Goal: Information Seeking & Learning: Learn about a topic

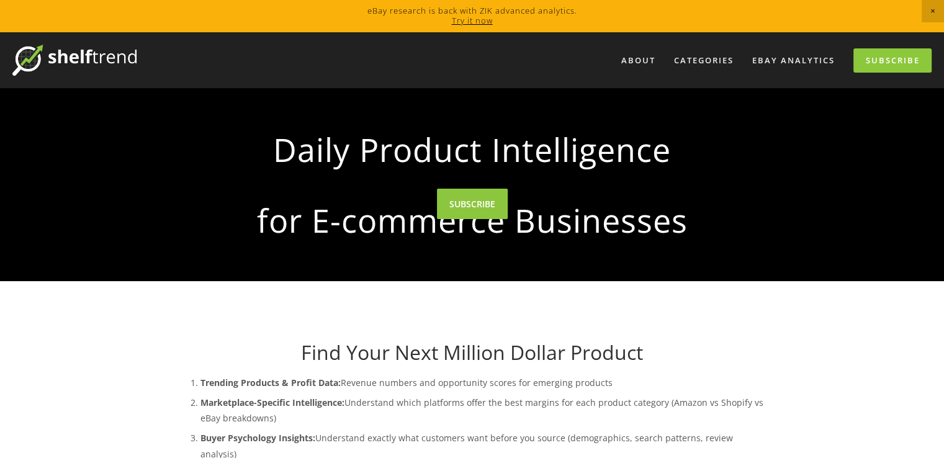
click at [934, 10] on span "Close Announcement" at bounding box center [933, 11] width 22 height 22
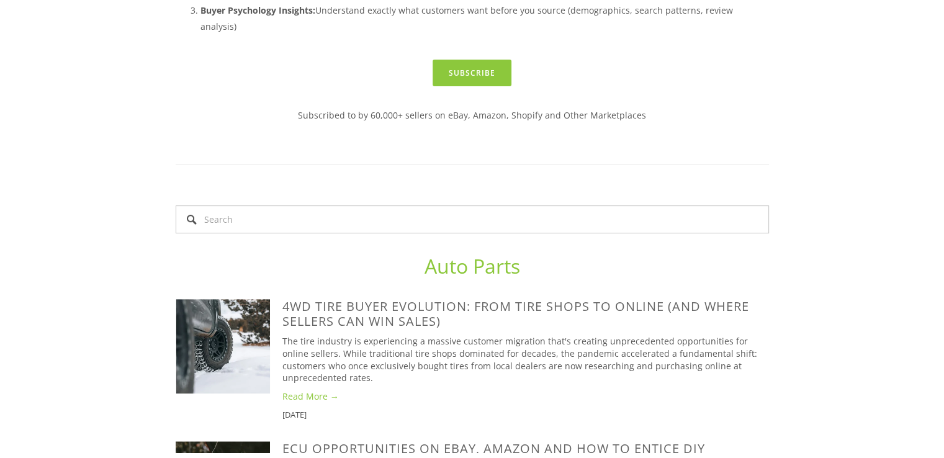
scroll to position [793, 0]
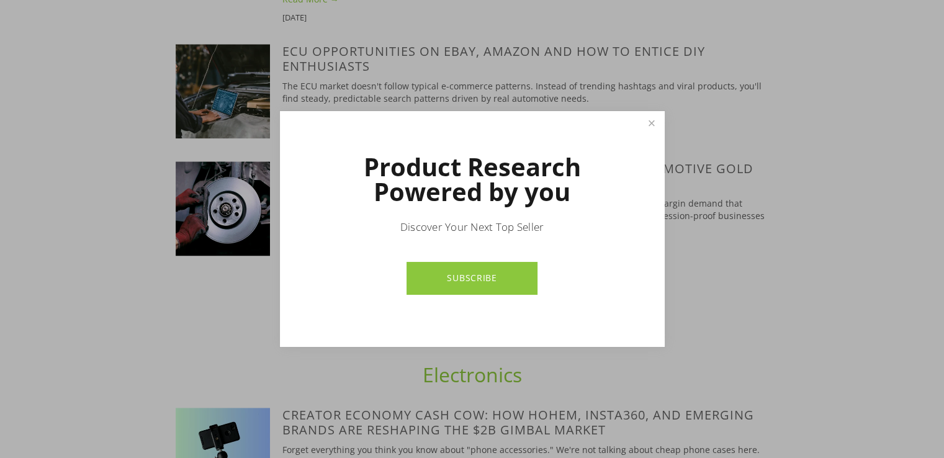
click at [653, 122] on link "Close" at bounding box center [652, 124] width 22 height 22
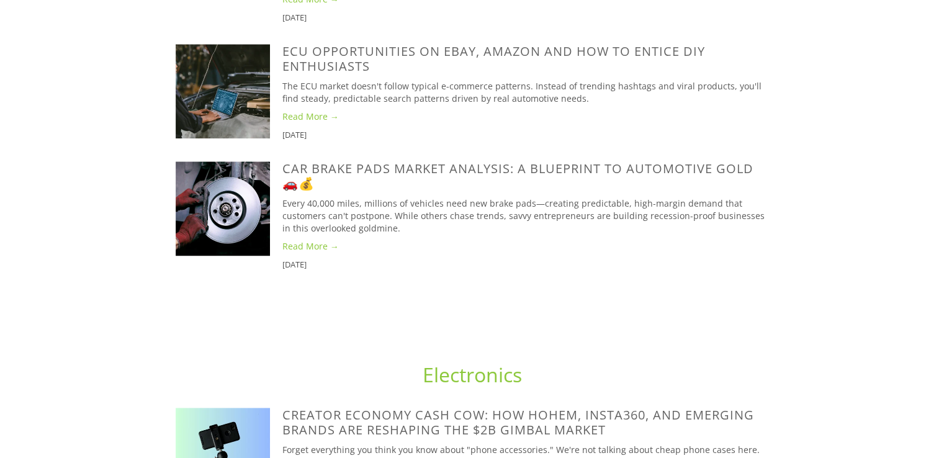
scroll to position [0, 0]
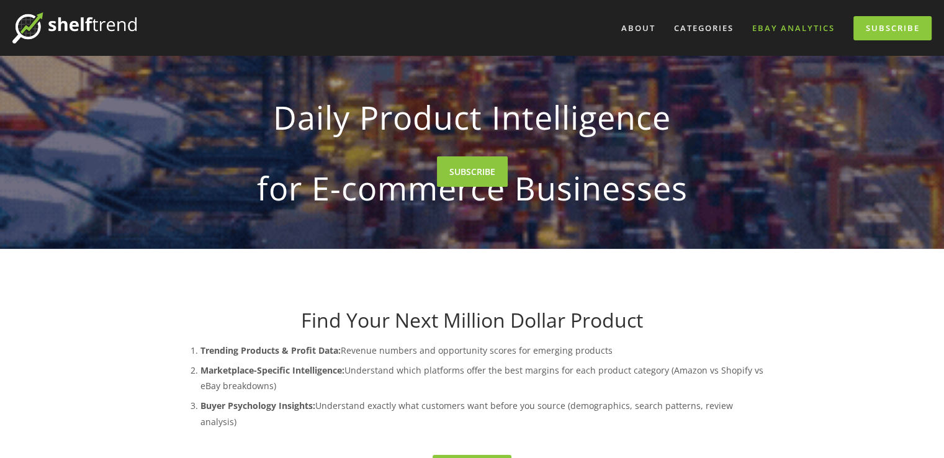
click at [779, 28] on link "eBay Analytics" at bounding box center [793, 28] width 99 height 20
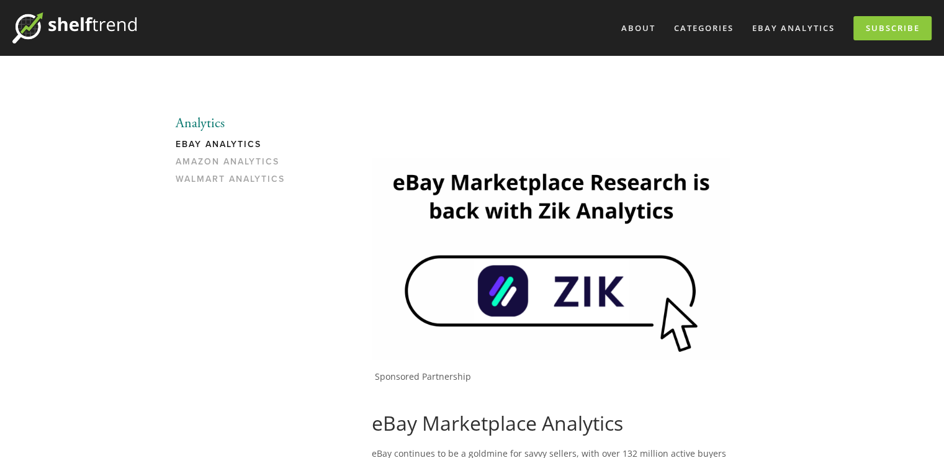
click at [540, 287] on img at bounding box center [551, 259] width 359 height 202
